Goal: Task Accomplishment & Management: Complete application form

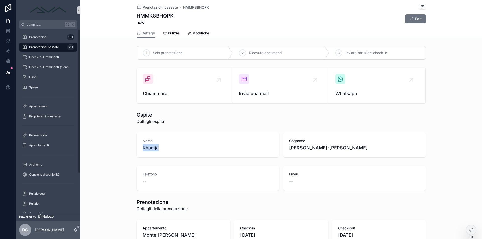
scroll to position [577, 0]
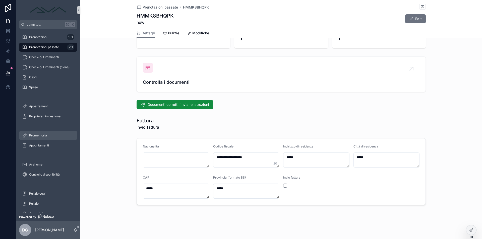
click at [47, 137] on div "Promemoria" at bounding box center [48, 136] width 52 height 8
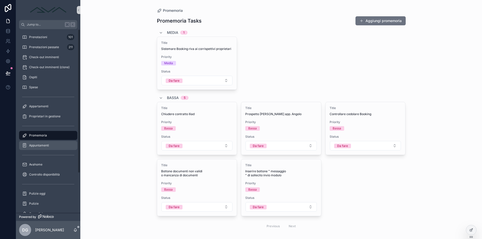
click at [45, 148] on div "Appuntamenti" at bounding box center [48, 146] width 52 height 8
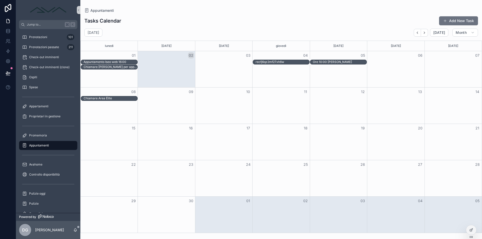
click at [218, 65] on div "Chiamare [PERSON_NAME] per appuntamento" at bounding box center [281, 67] width 401 height 5
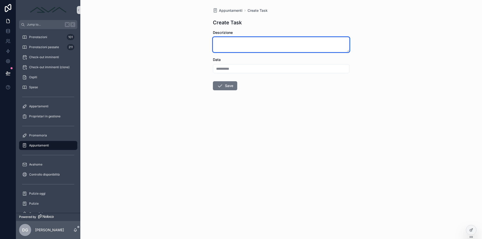
click at [237, 43] on textarea "scrollable content" at bounding box center [281, 44] width 137 height 15
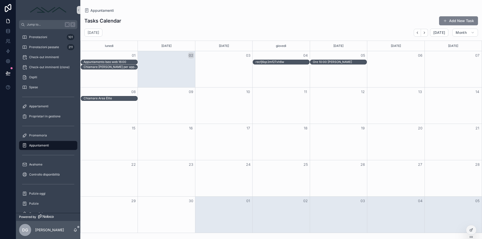
click at [462, 21] on button "Add New Task" at bounding box center [458, 20] width 39 height 9
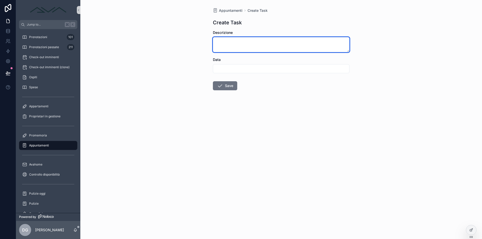
click at [234, 40] on textarea "scrollable content" at bounding box center [281, 44] width 137 height 15
type textarea "**********"
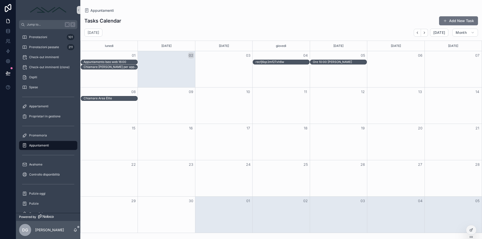
click at [182, 64] on div "Month View" at bounding box center [195, 62] width 115 height 5
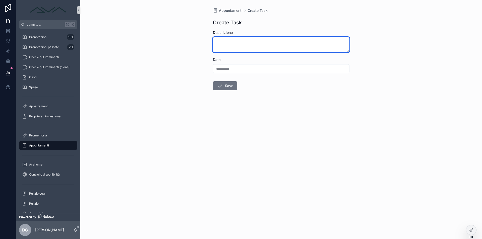
click at [241, 43] on textarea "scrollable content" at bounding box center [281, 44] width 137 height 15
type textarea "**********"
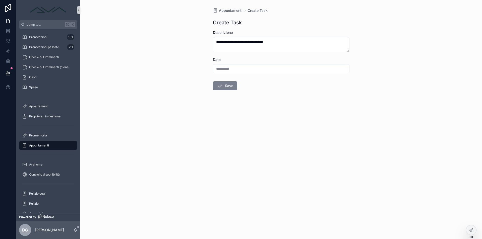
click at [224, 89] on button "Save" at bounding box center [225, 85] width 24 height 9
